Goal: Information Seeking & Learning: Learn about a topic

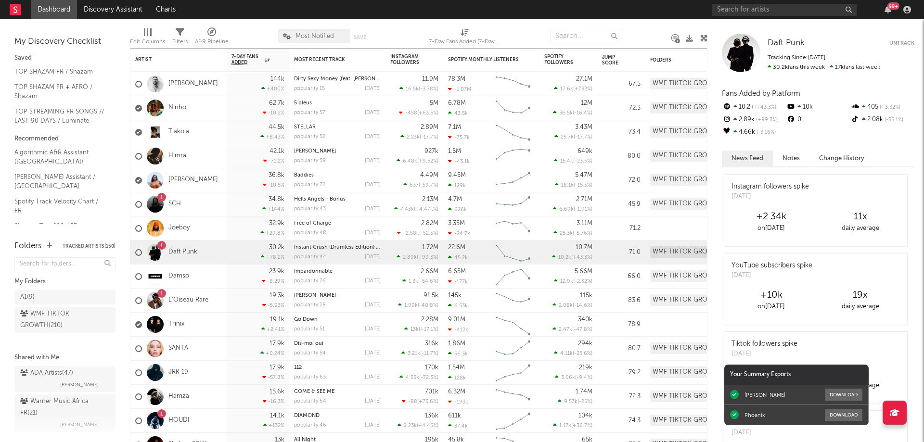
click at [191, 183] on link "[PERSON_NAME]" at bounding box center [194, 180] width 50 height 8
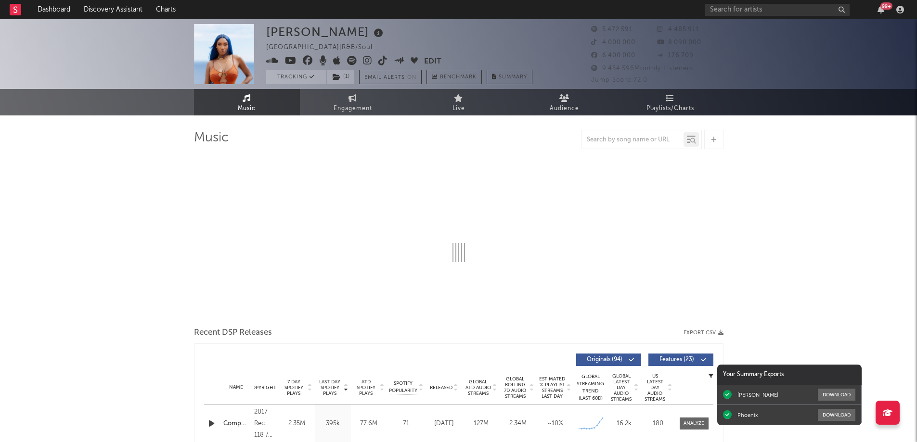
select select "6m"
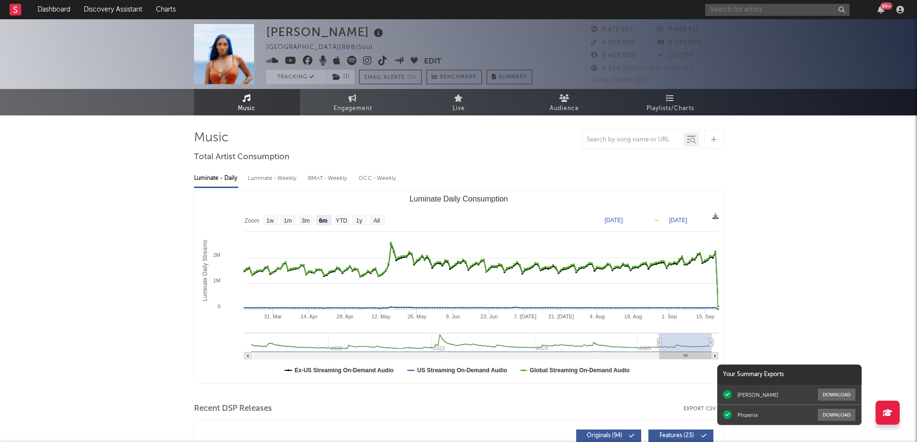
click at [738, 8] on input "text" at bounding box center [777, 10] width 144 height 12
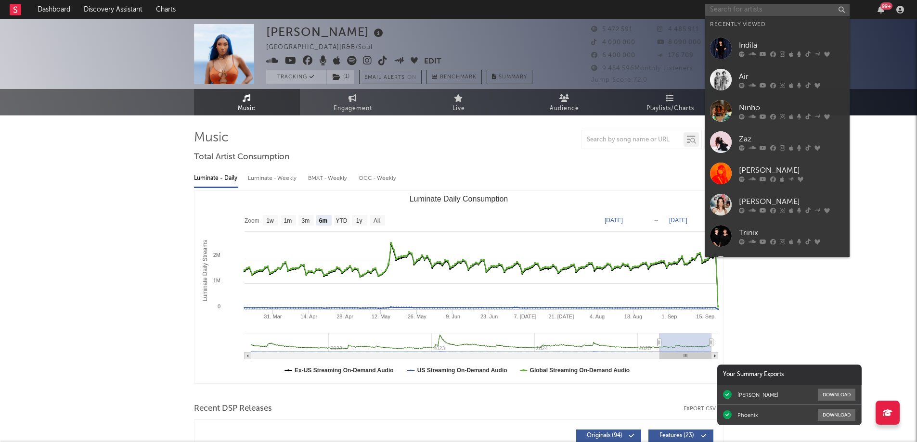
click at [753, 7] on input "text" at bounding box center [777, 10] width 144 height 12
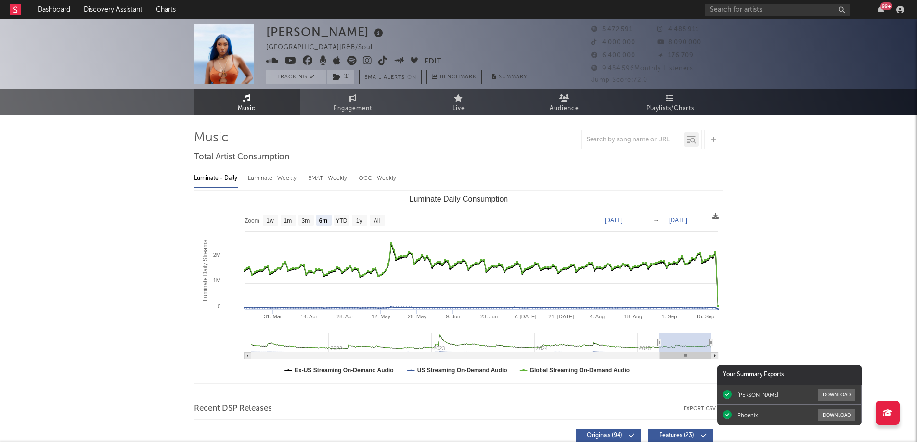
click at [662, 100] on link "Playlists/Charts" at bounding box center [671, 102] width 106 height 26
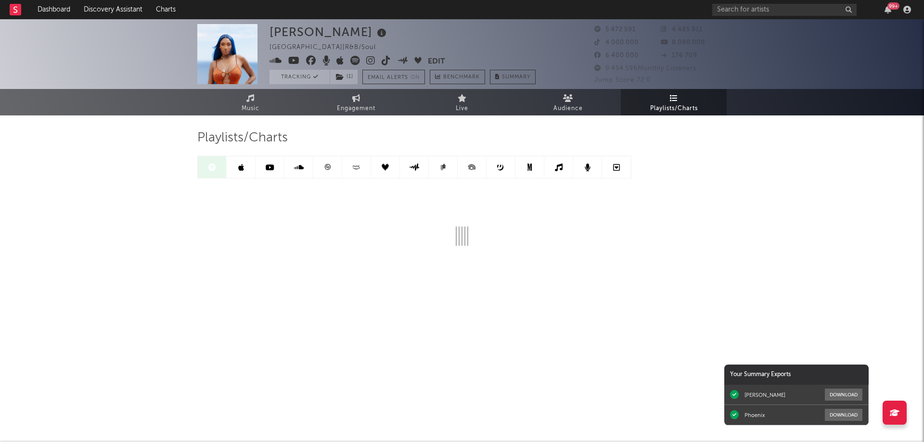
click at [328, 166] on icon at bounding box center [327, 167] width 7 height 7
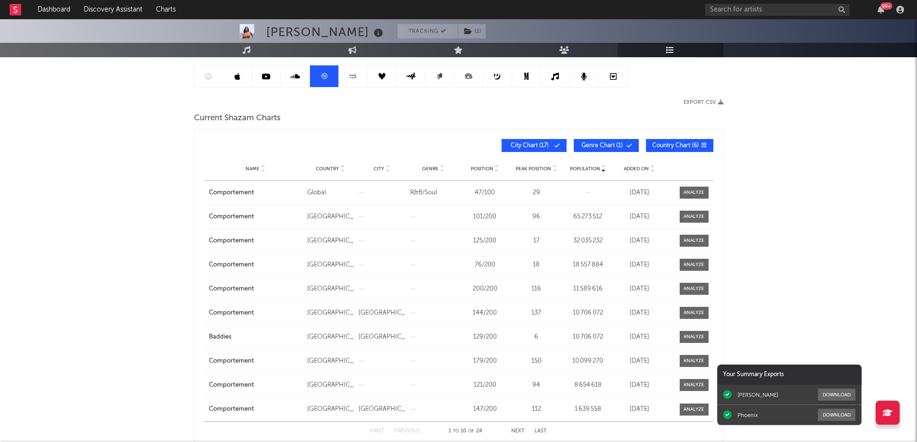
scroll to position [96, 0]
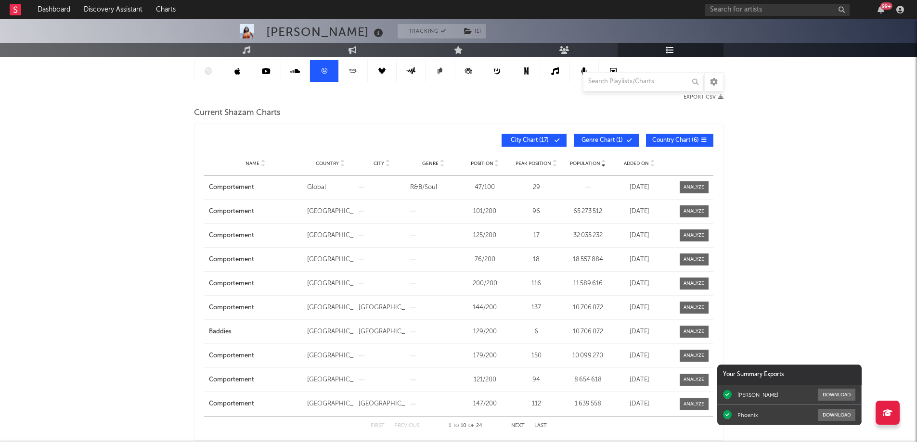
click at [583, 162] on span "Population" at bounding box center [585, 164] width 30 height 6
click at [637, 162] on span "Added On" at bounding box center [636, 164] width 25 height 6
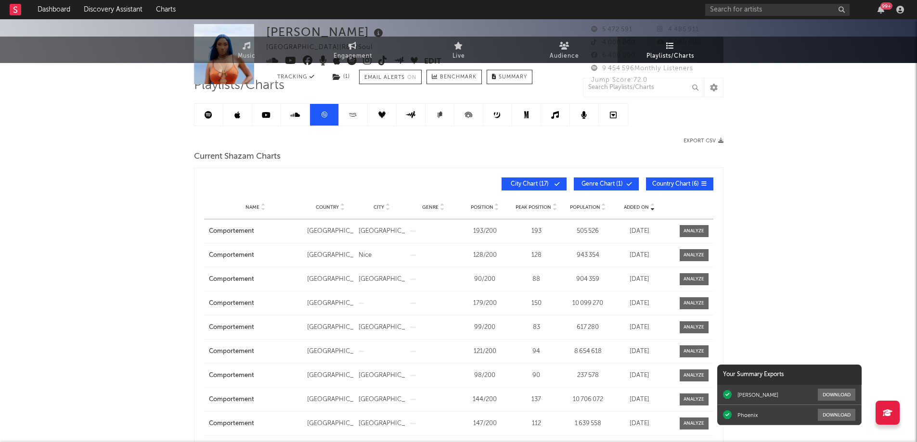
scroll to position [0, 0]
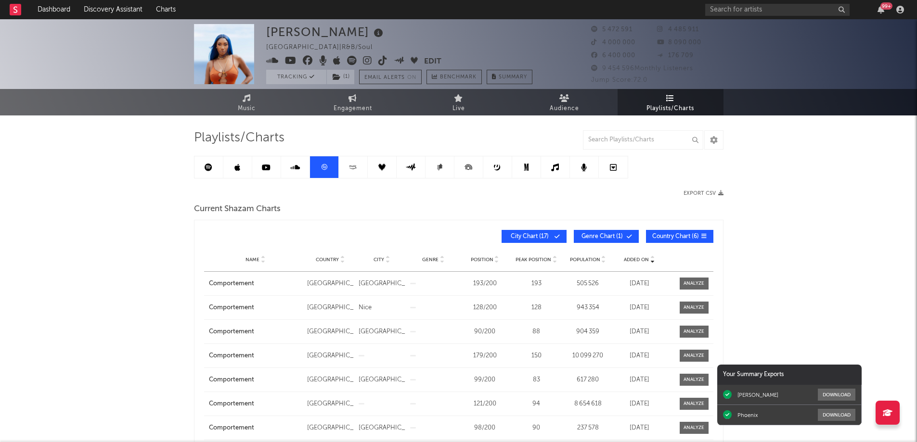
click at [209, 171] on icon at bounding box center [209, 168] width 8 height 8
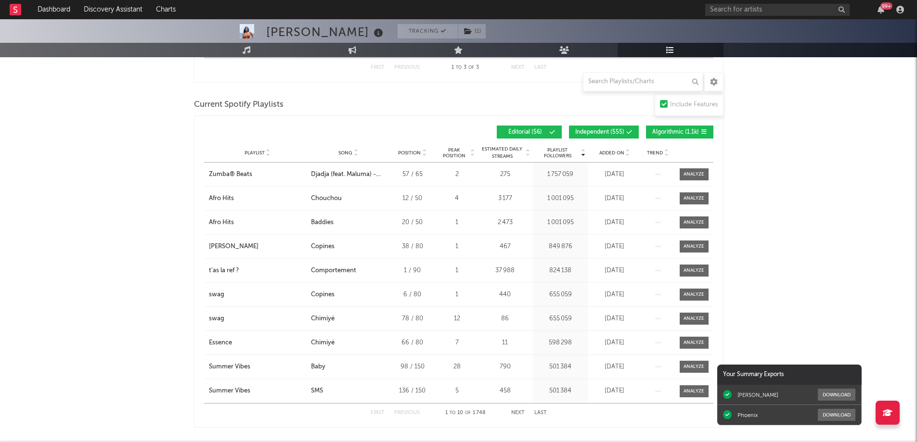
scroll to position [626, 0]
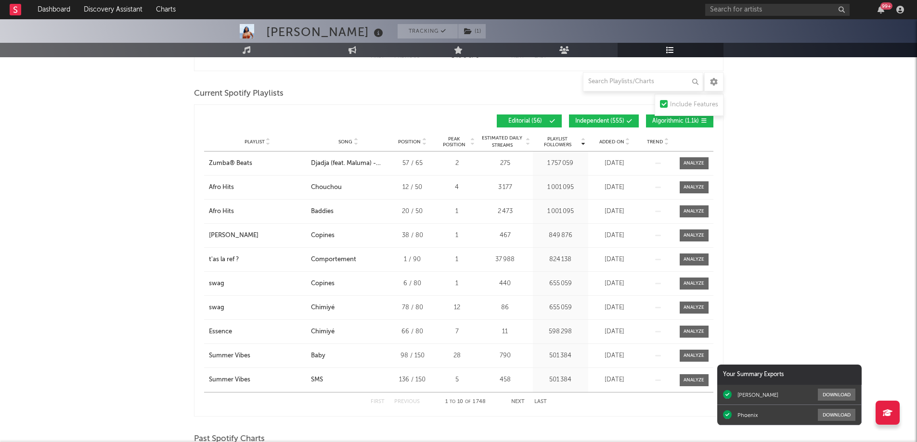
click at [610, 140] on span "Added On" at bounding box center [611, 142] width 25 height 6
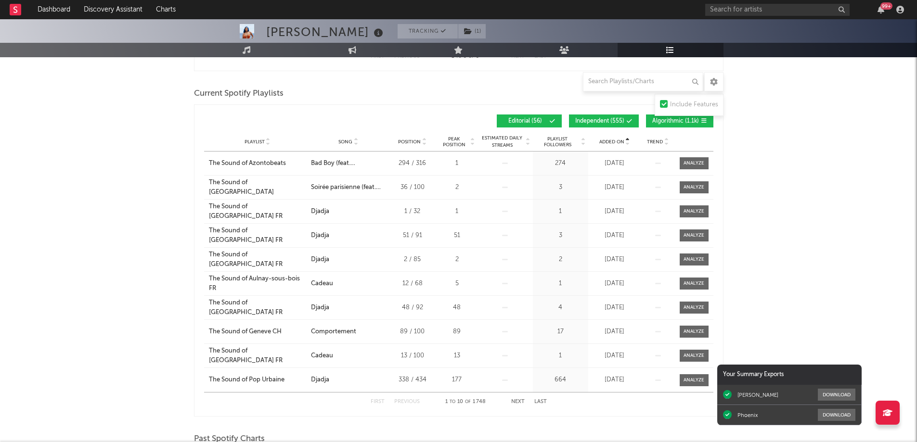
click at [610, 140] on span "Added On" at bounding box center [611, 142] width 25 height 6
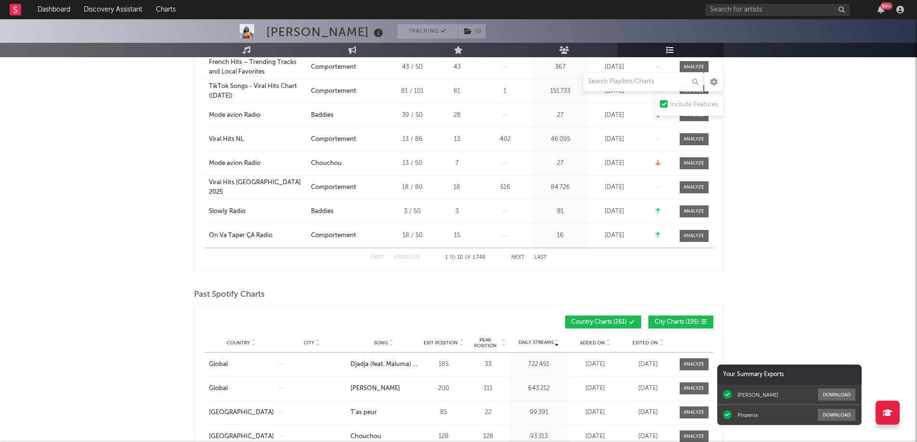
scroll to position [433, 0]
